Goal: Information Seeking & Learning: Learn about a topic

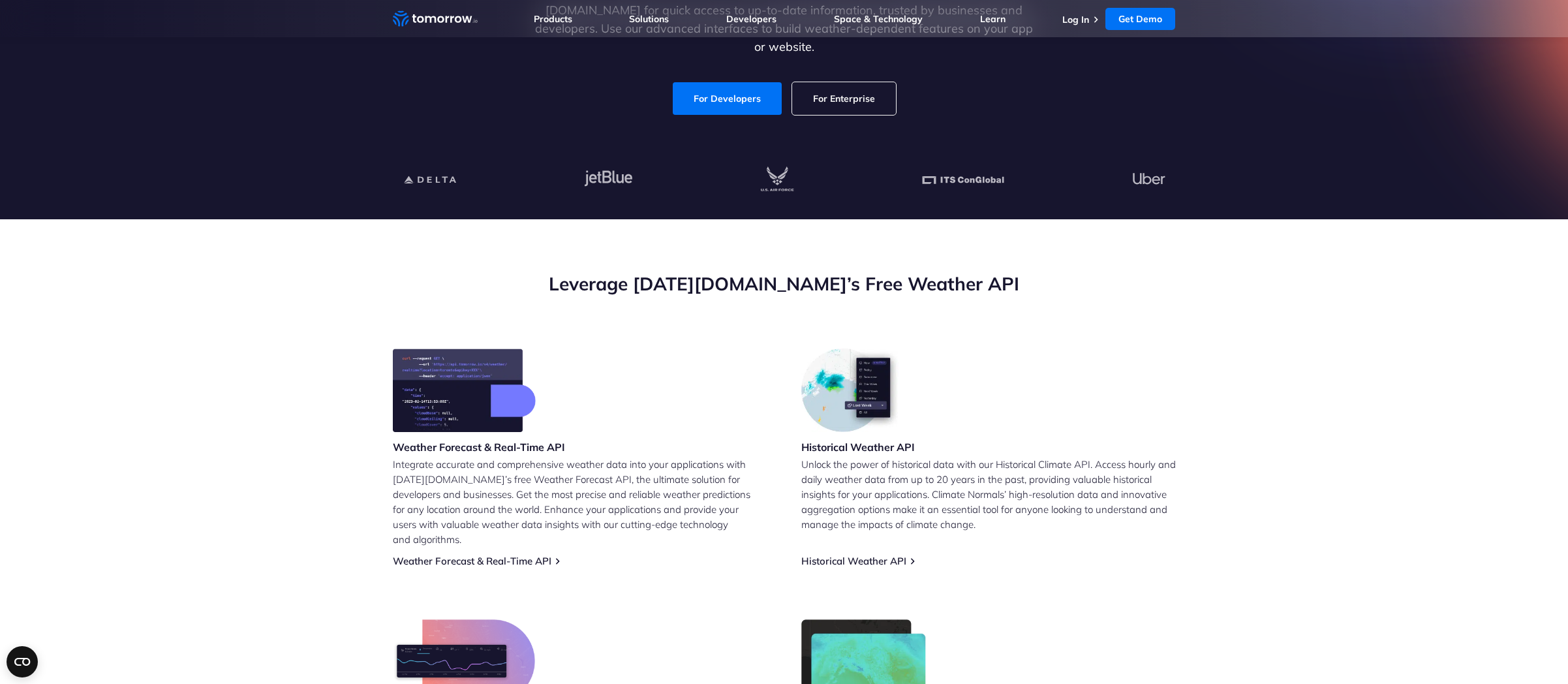
scroll to position [585, 0]
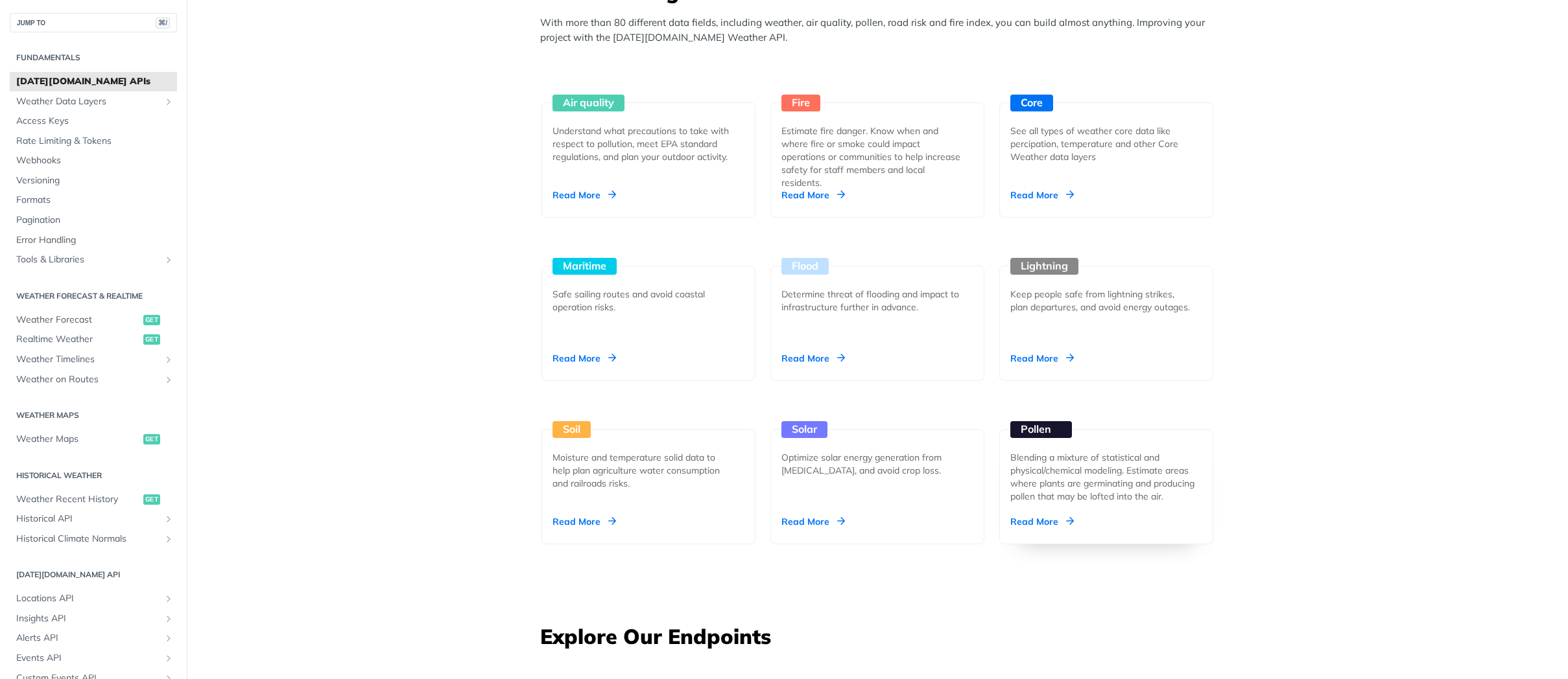
scroll to position [1167, 0]
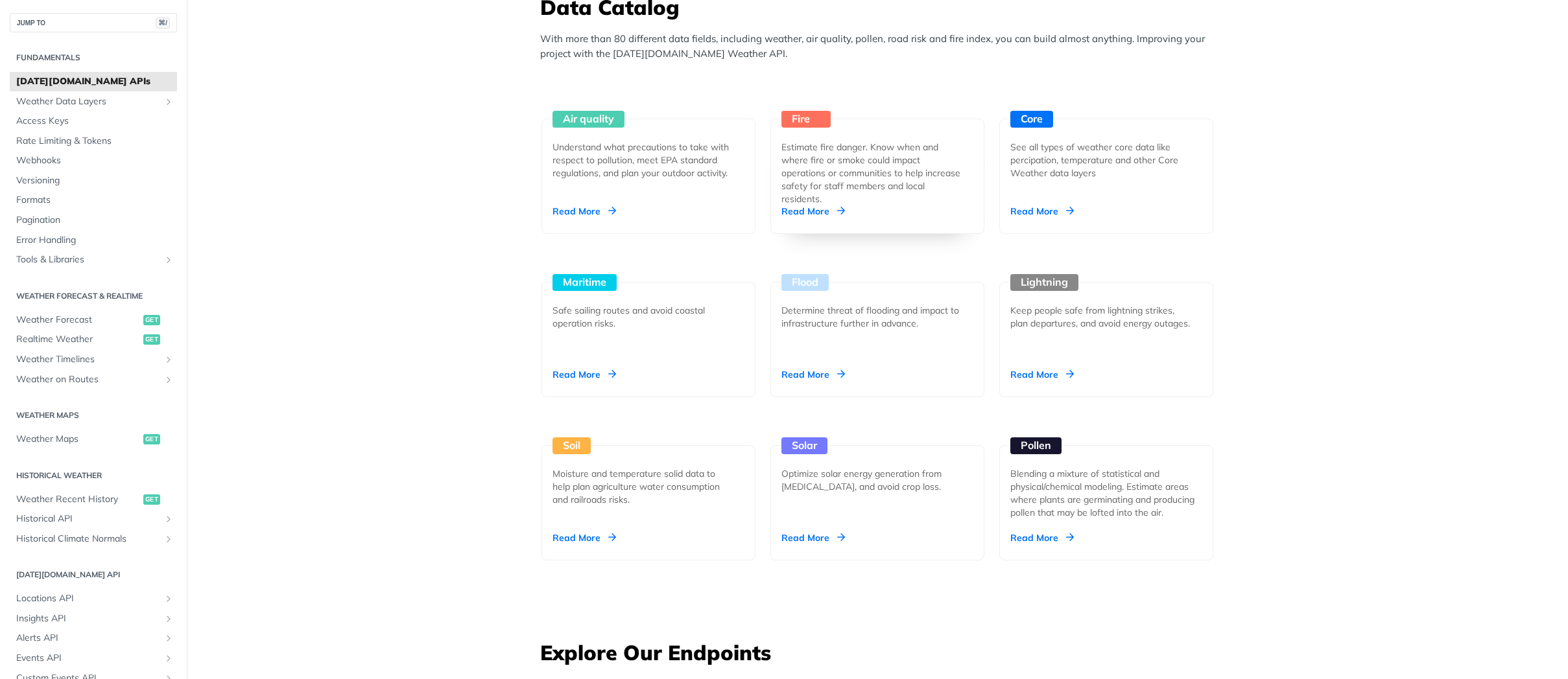
click at [858, 157] on div "Estimate fire danger. Know when and where fire or smoke could impact operations…" at bounding box center [872, 173] width 182 height 65
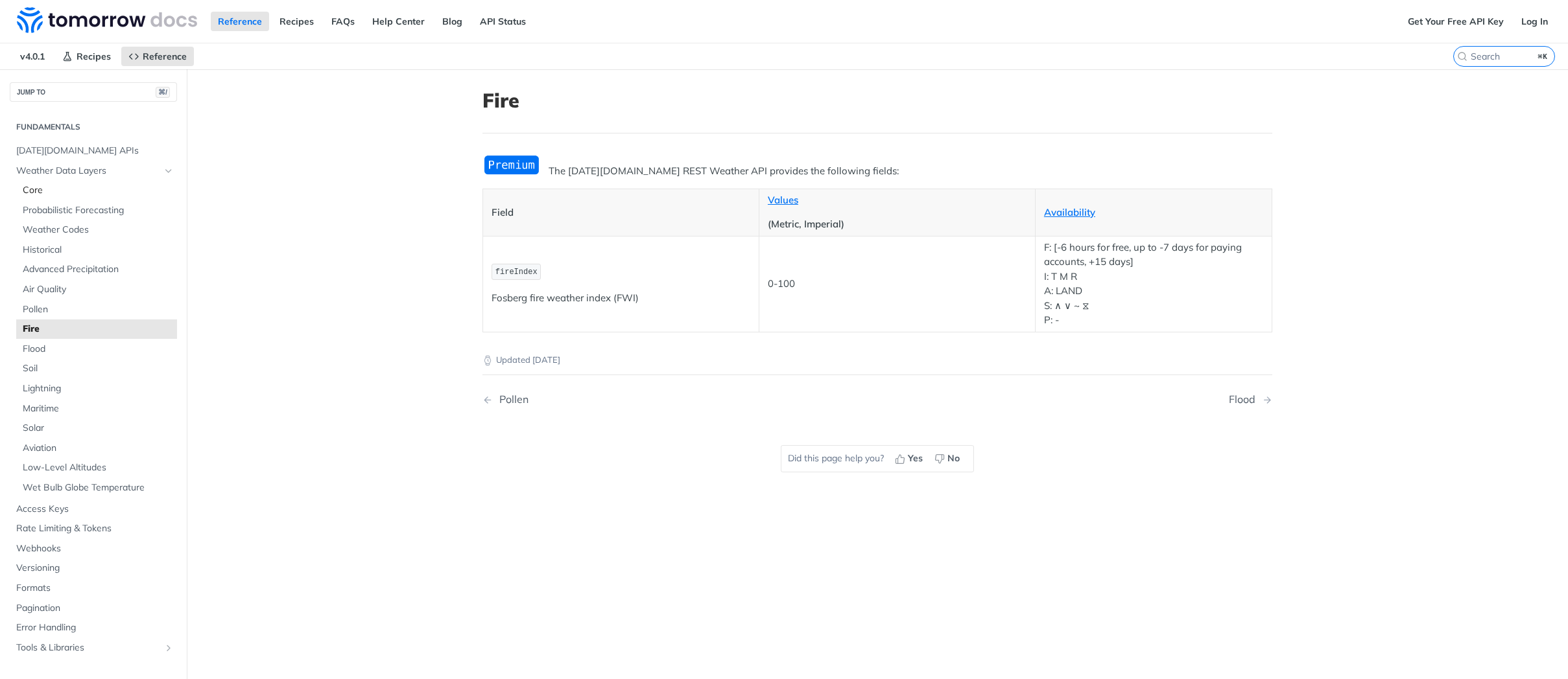
click at [42, 189] on span "Core" at bounding box center [98, 190] width 151 height 13
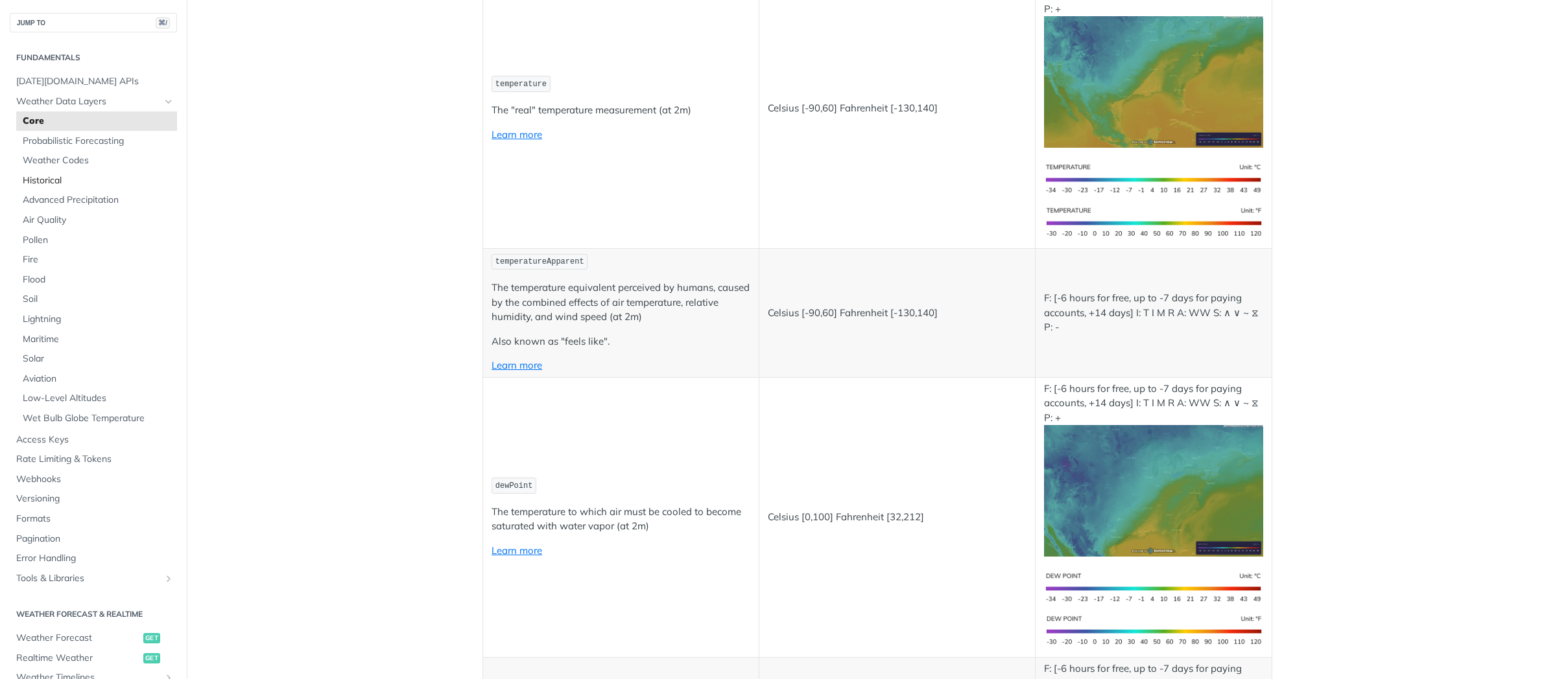
scroll to position [283, 0]
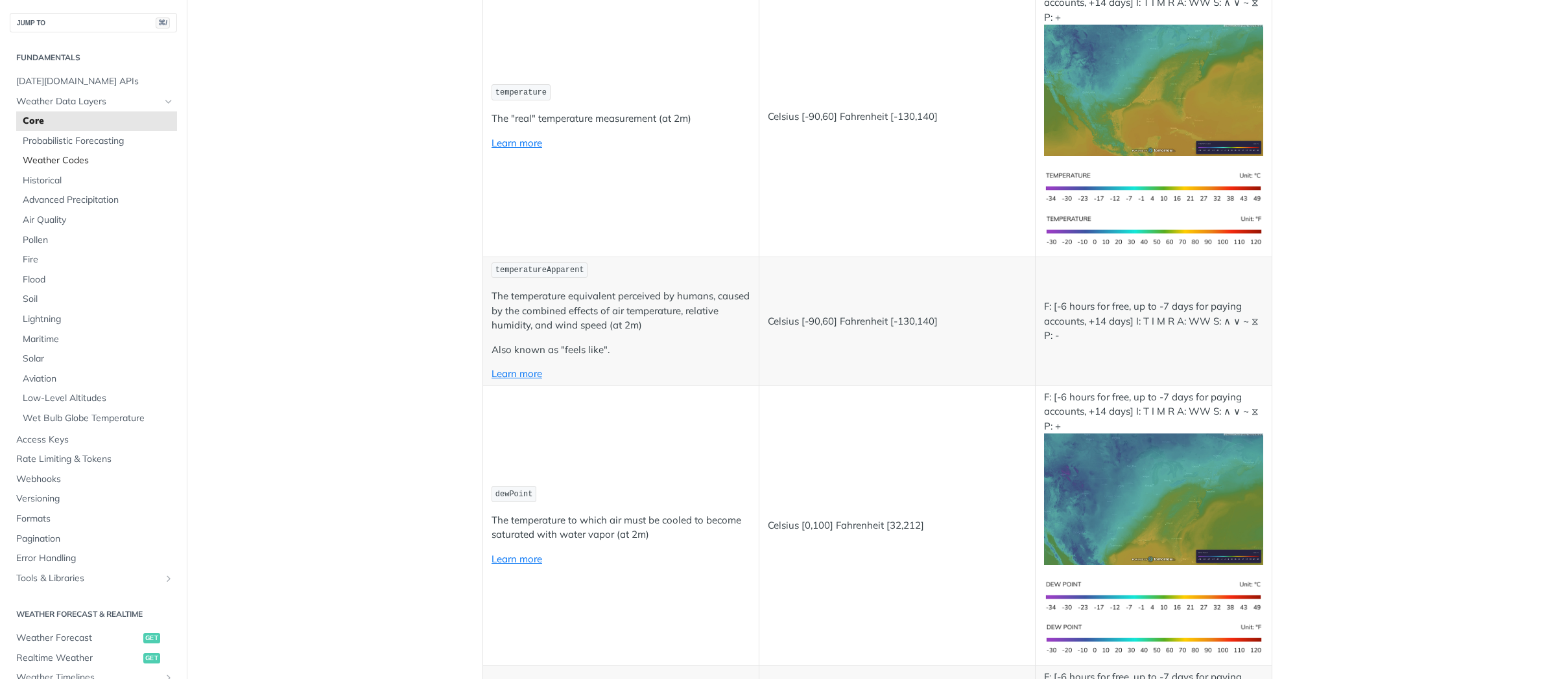
click at [67, 160] on span "Weather Codes" at bounding box center [98, 160] width 151 height 13
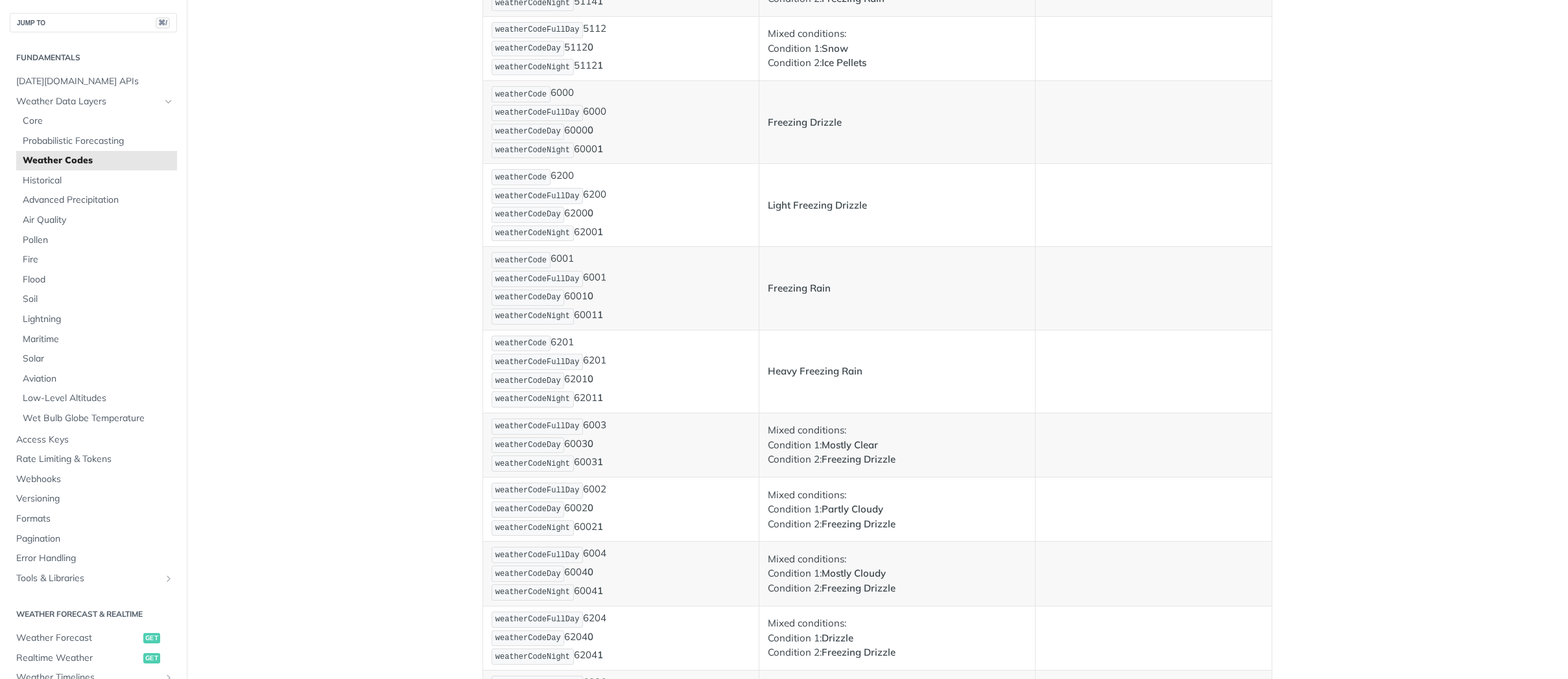
scroll to position [4588, 0]
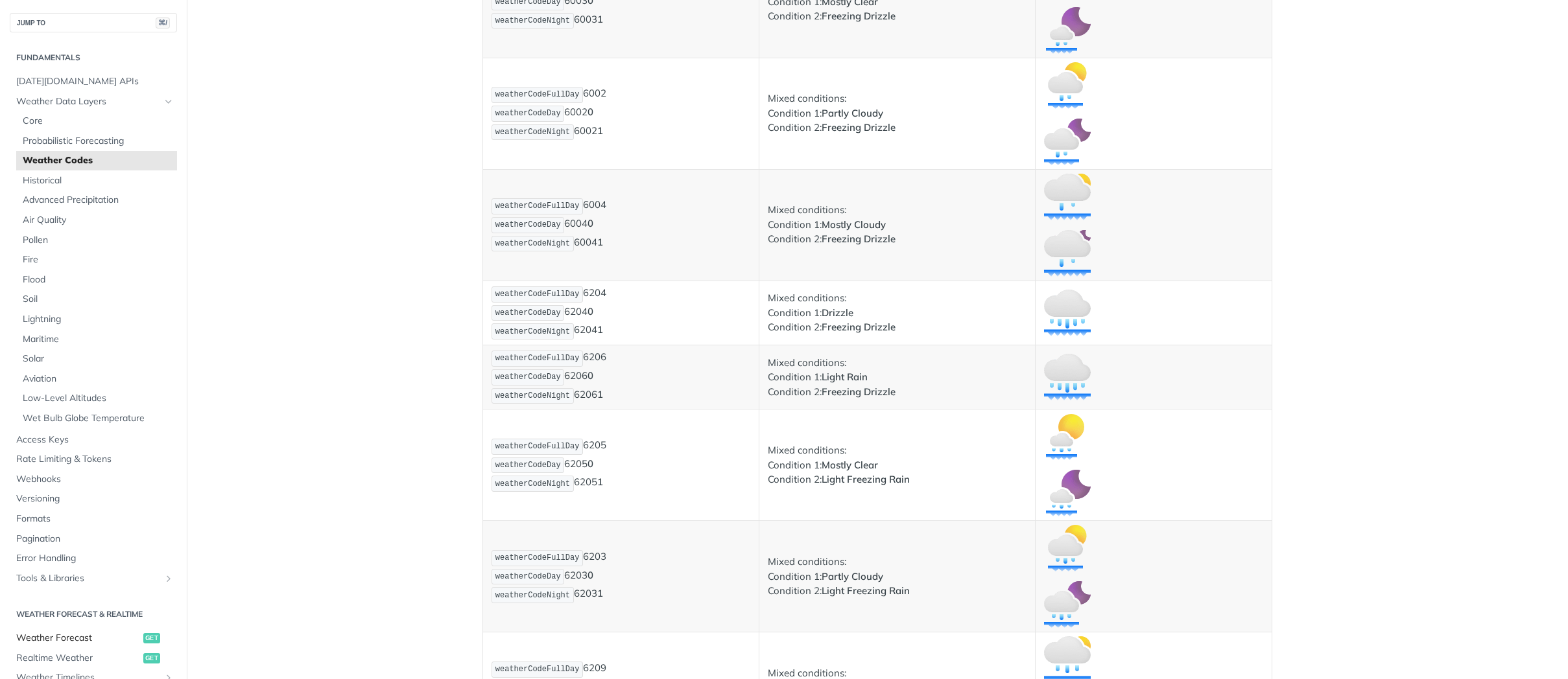
click at [76, 643] on span "Weather Forecast" at bounding box center [78, 638] width 124 height 13
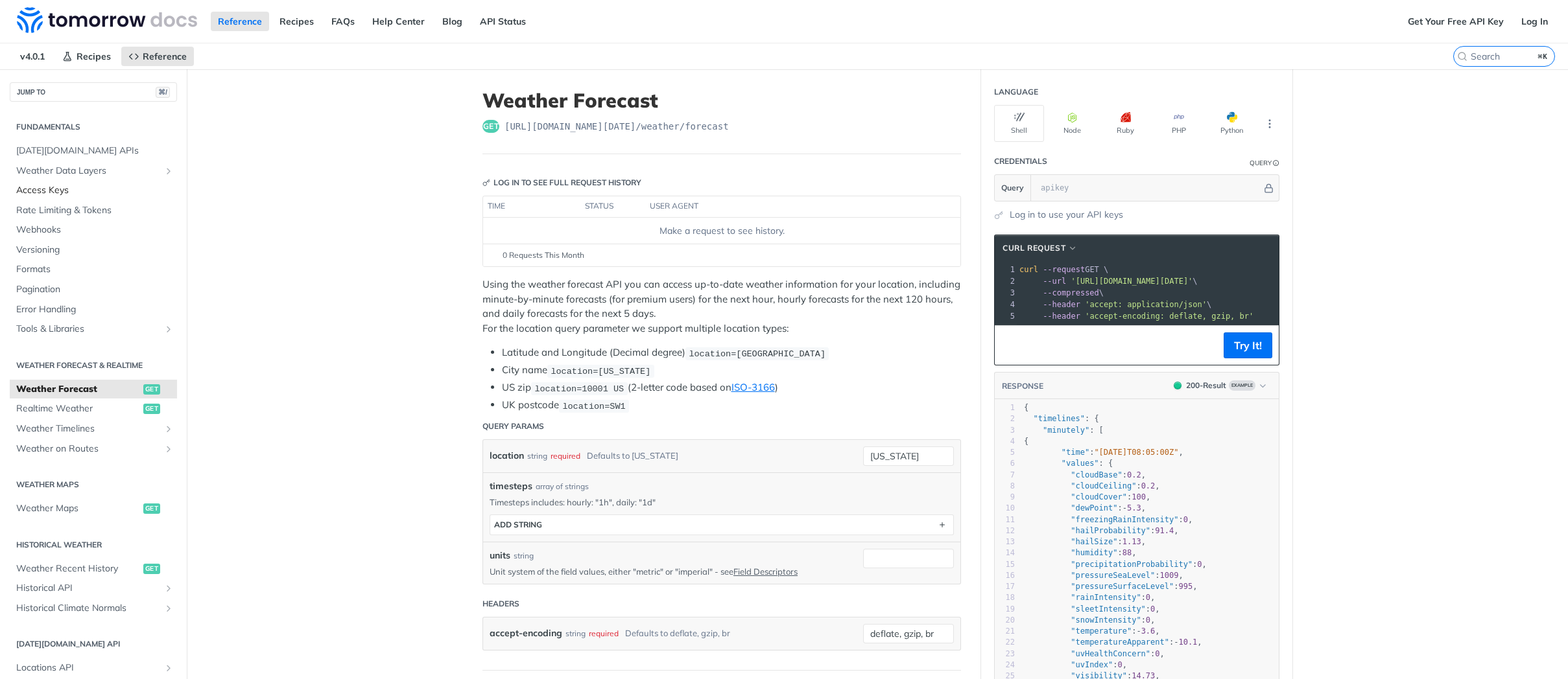
click at [78, 194] on span "Access Keys" at bounding box center [95, 190] width 157 height 13
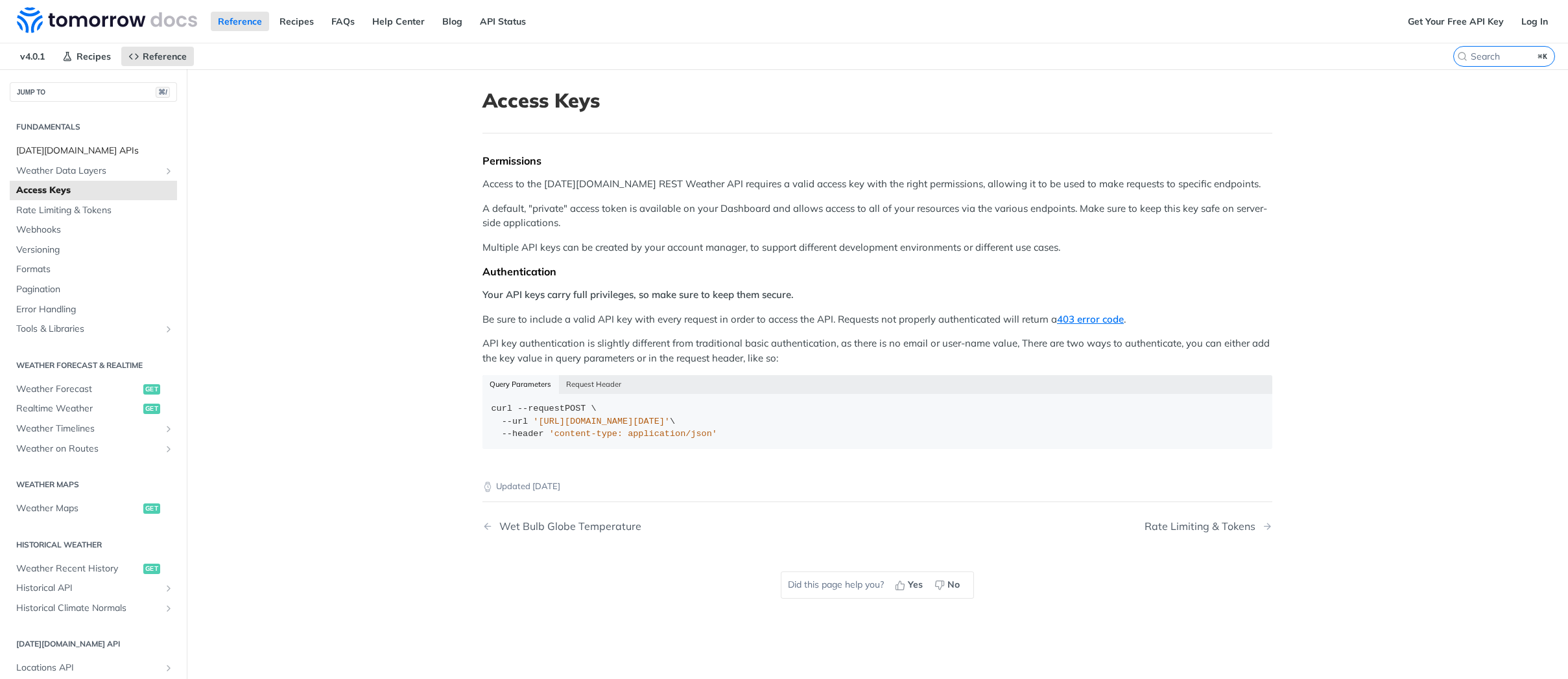
click at [83, 159] on link "Tomorrow.io APIs" at bounding box center [93, 151] width 167 height 20
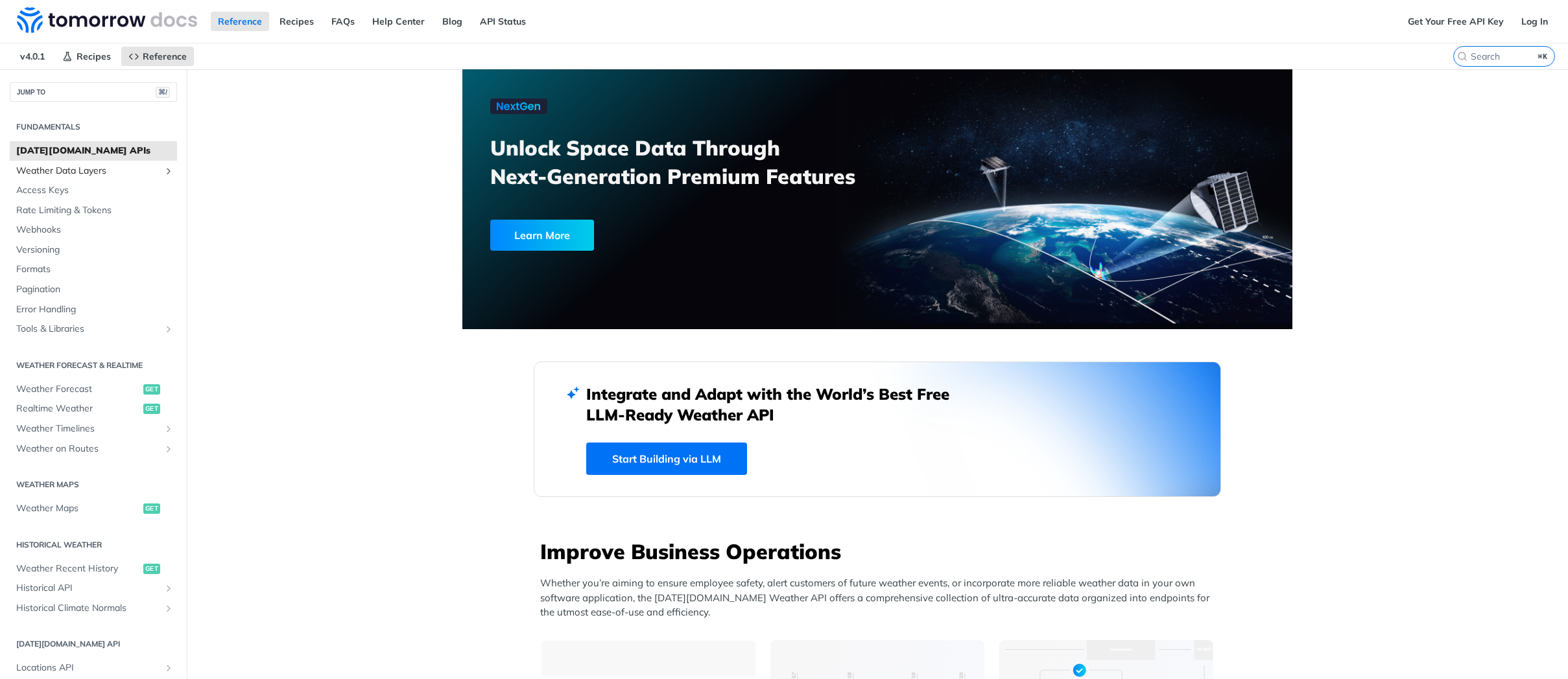
click at [87, 168] on span "Weather Data Layers" at bounding box center [88, 171] width 144 height 13
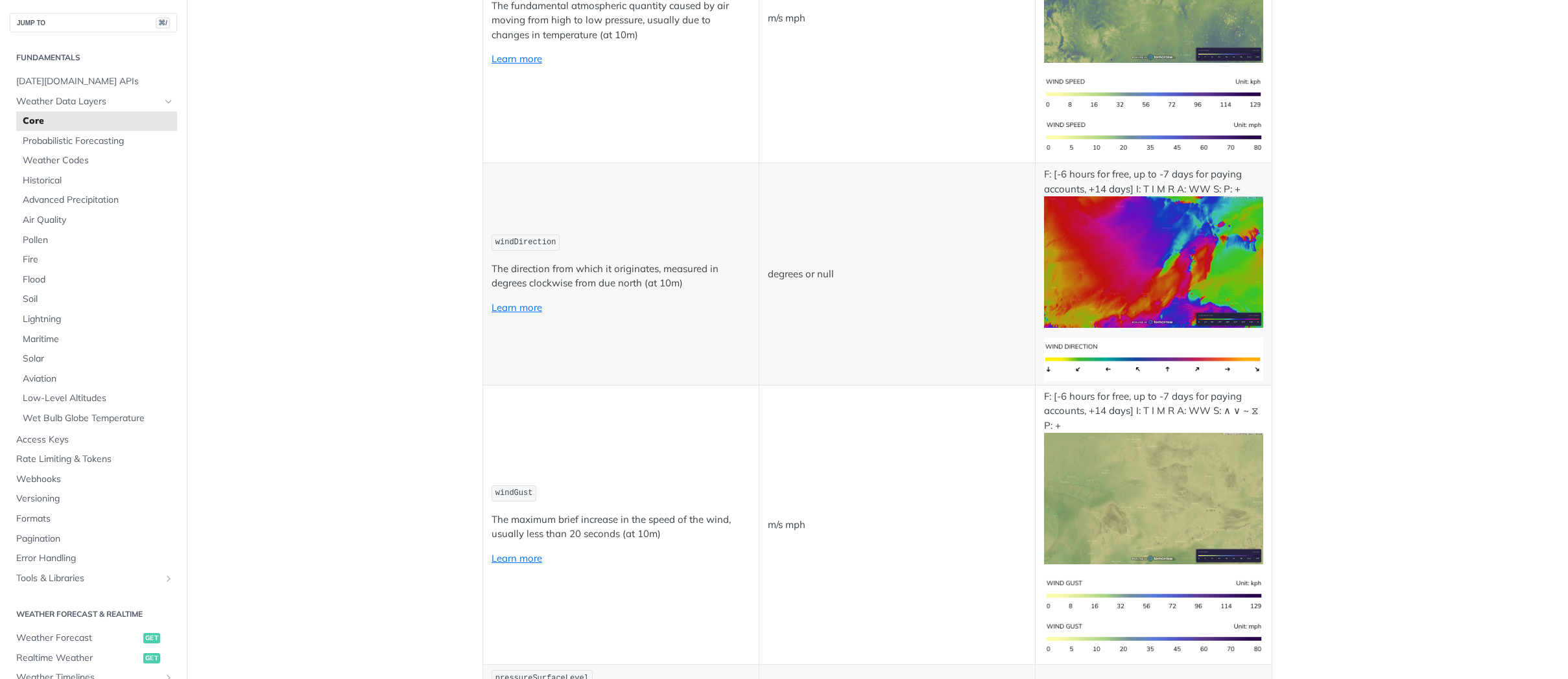
scroll to position [1319, 0]
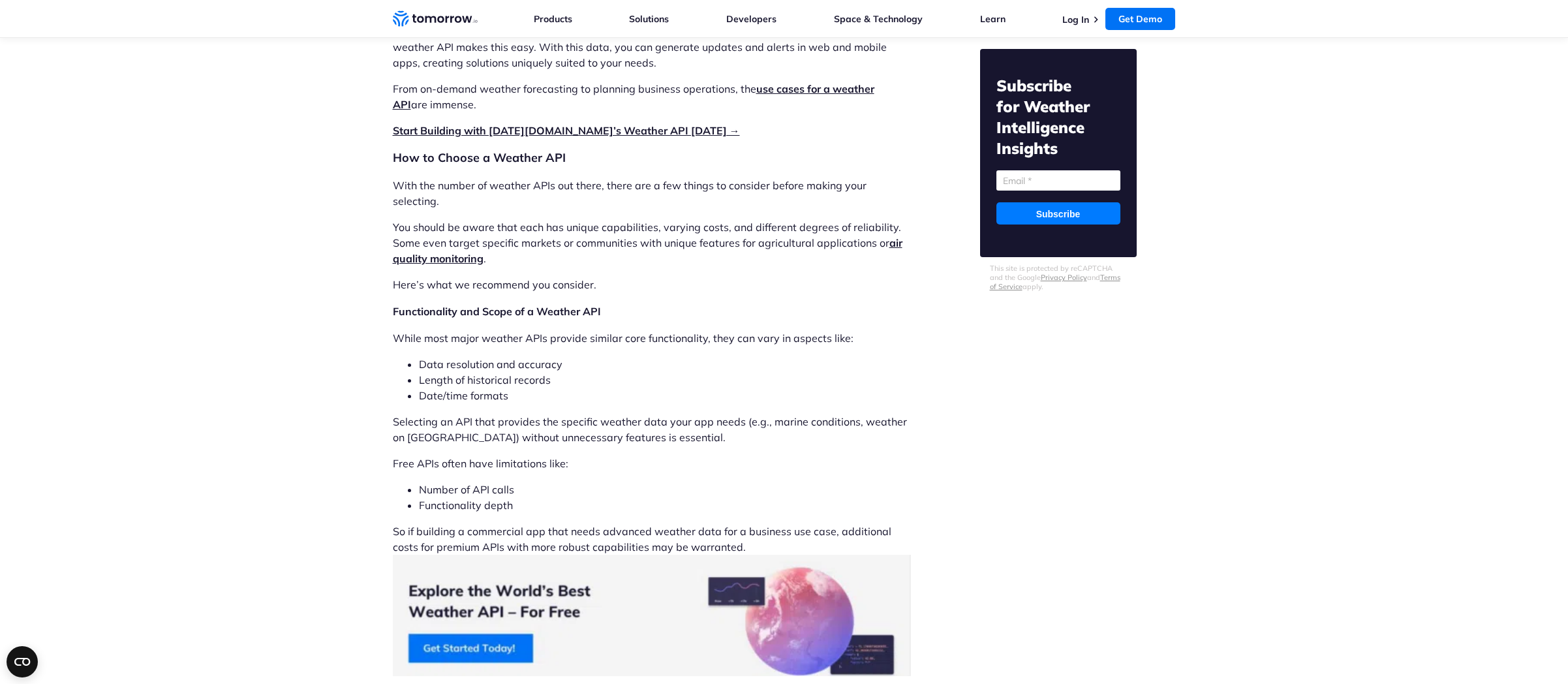
scroll to position [1975, 0]
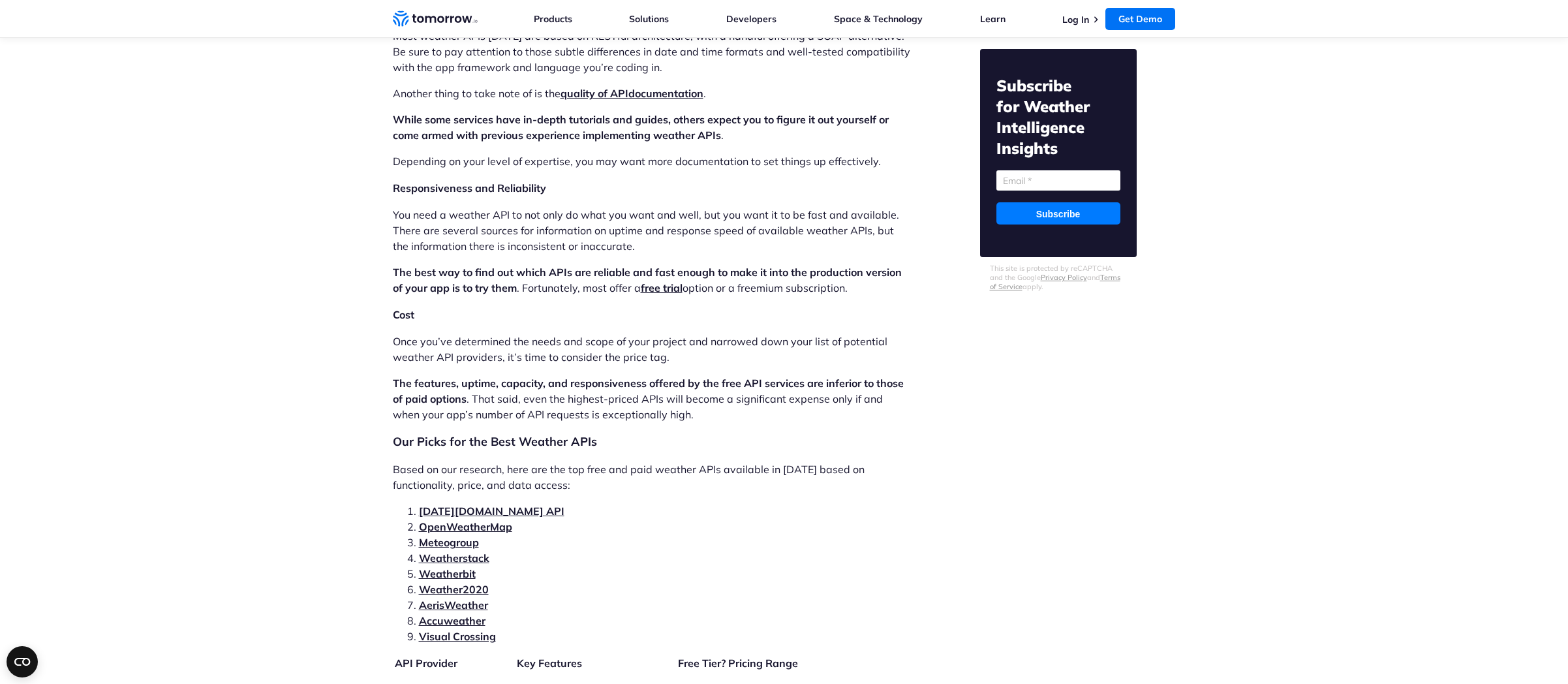
scroll to position [7183, 0]
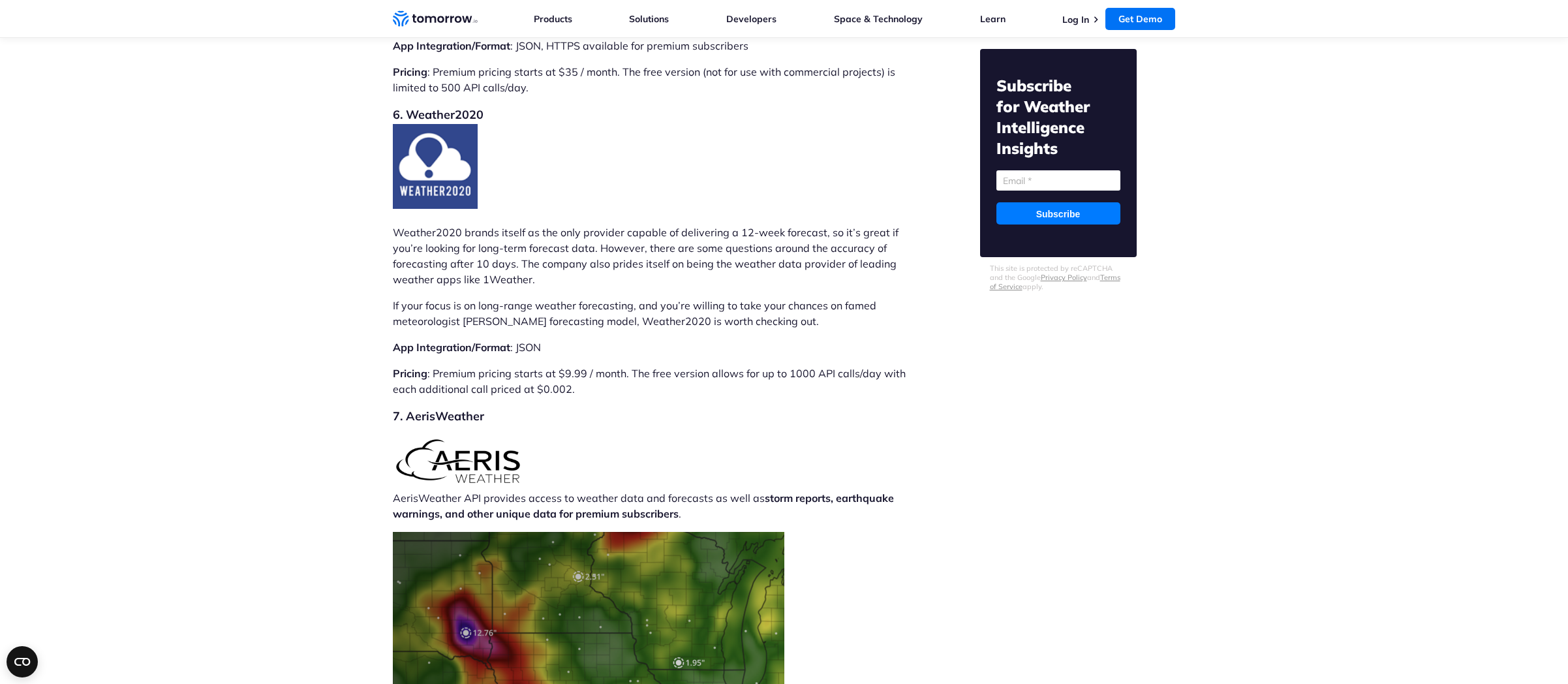
click at [617, 366] on p "Pricing : Premium pricing starts at $9.99 / month. The free version allows for …" at bounding box center [652, 381] width 518 height 31
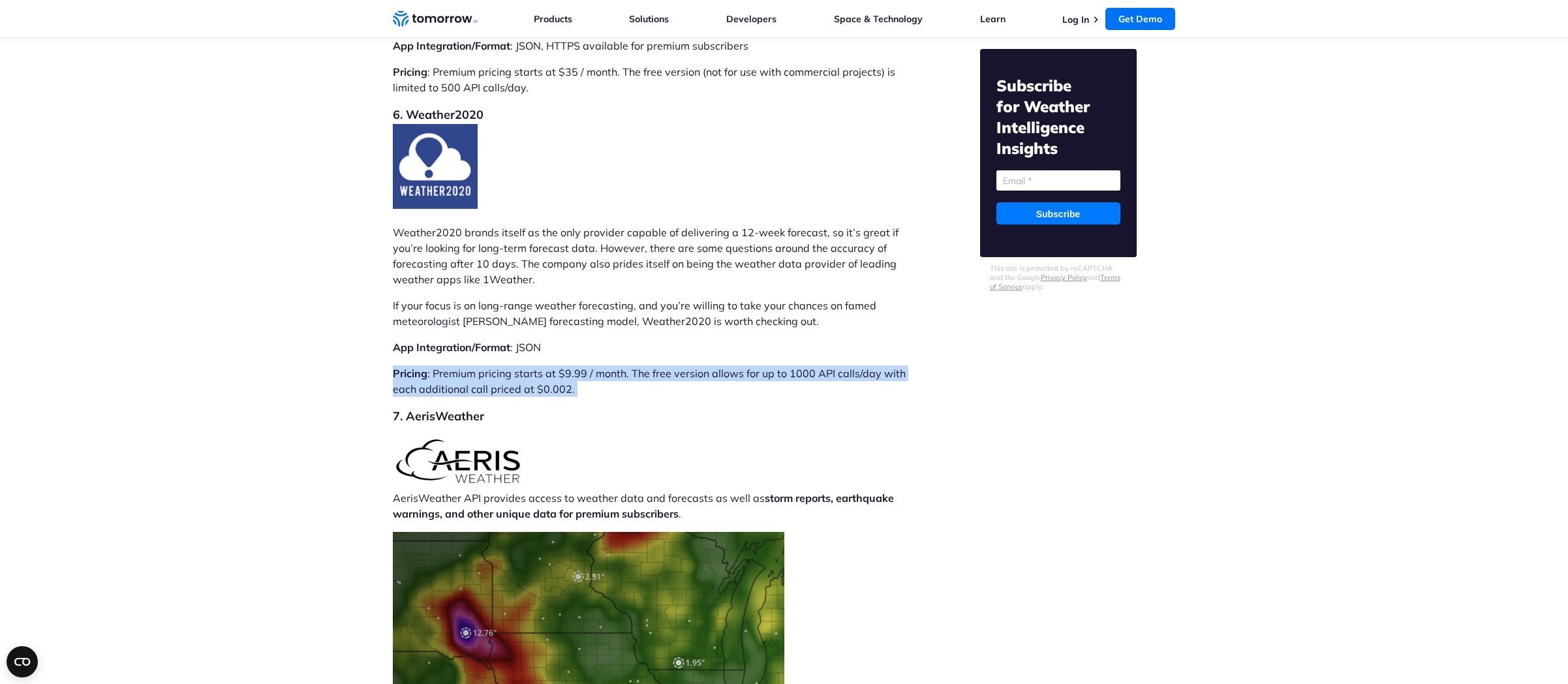
drag, startPoint x: 618, startPoint y: 351, endPoint x: 368, endPoint y: 324, distance: 251.5
copy div "Pricing : Premium pricing starts at $9.99 / month. The free version allows for …"
